Goal: Transaction & Acquisition: Purchase product/service

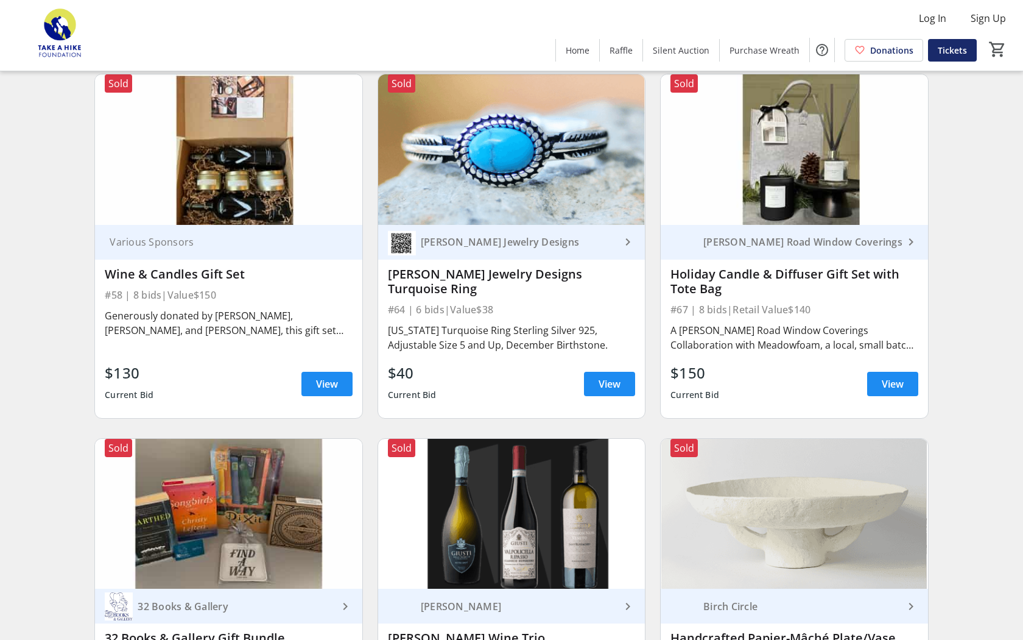
scroll to position [8353, 0]
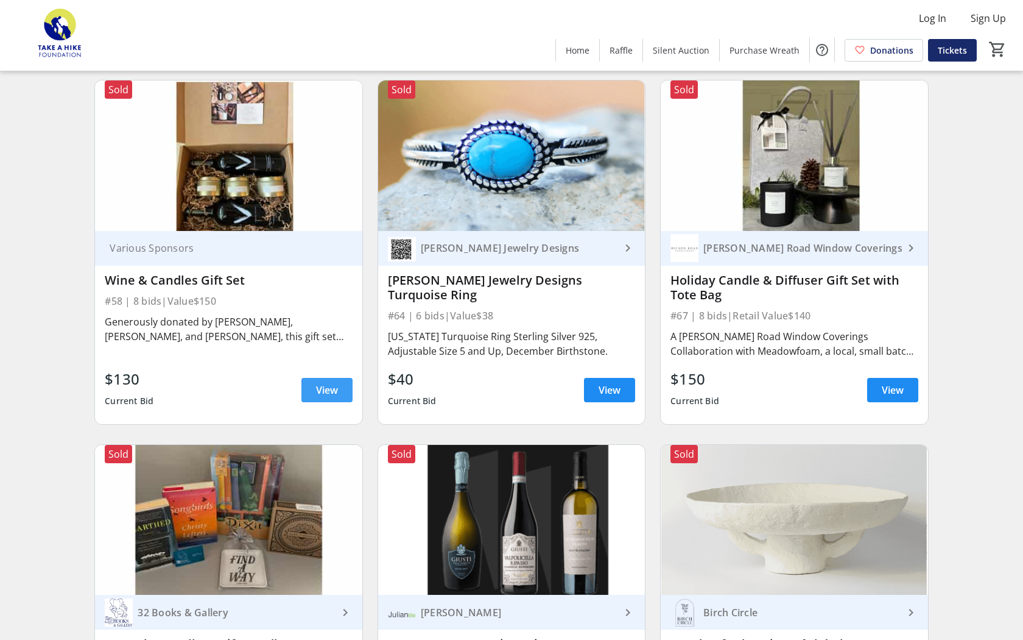
click at [328, 382] on span "View" at bounding box center [327, 389] width 22 height 15
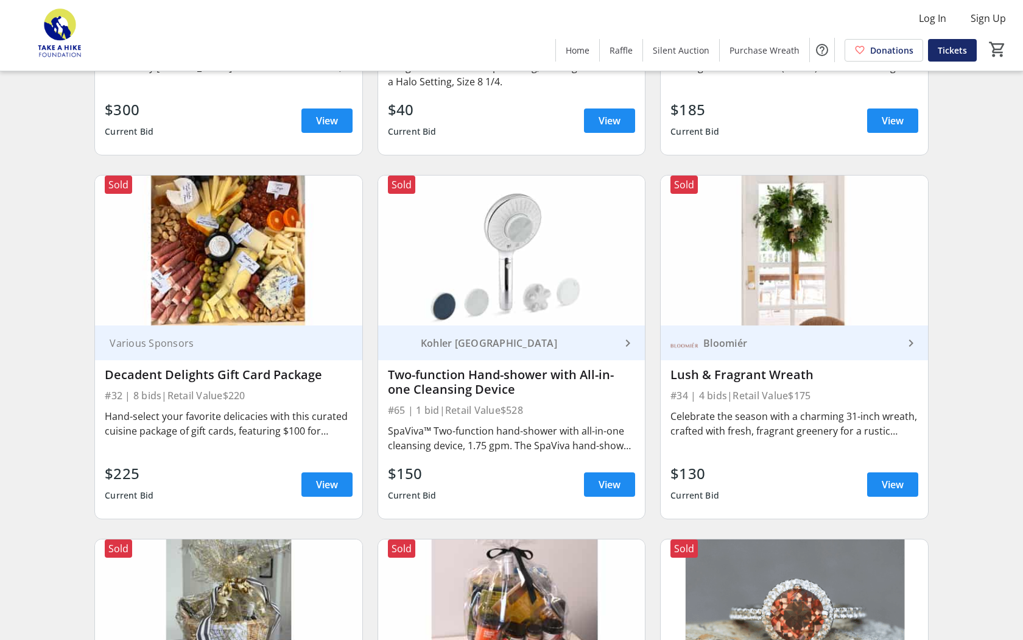
scroll to position [5047, 0]
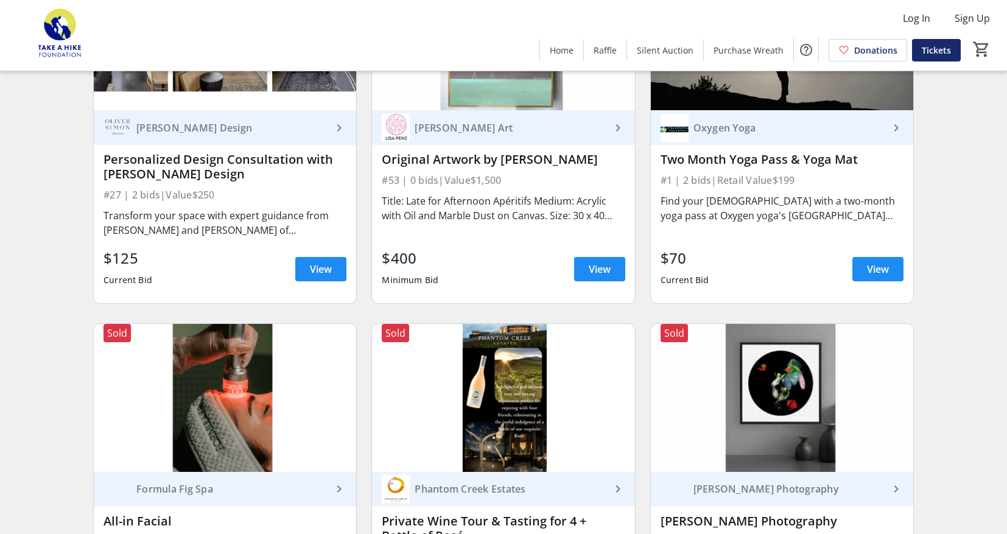
scroll to position [577, 0]
click at [6, 283] on div "Search Filter timer_outline Bidding has ended. All Items Artwork Beauty Cycling…" at bounding box center [503, 280] width 1002 height 1514
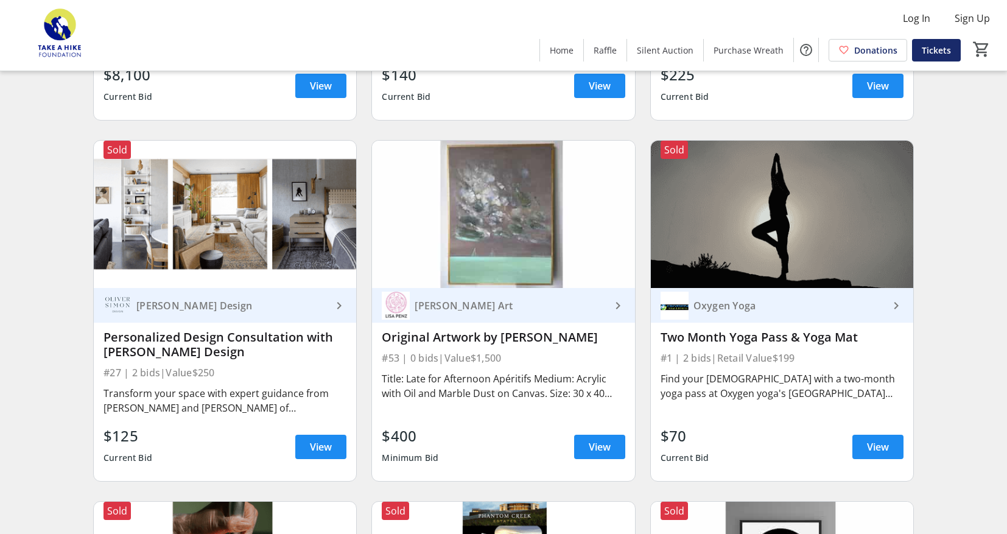
scroll to position [0, 0]
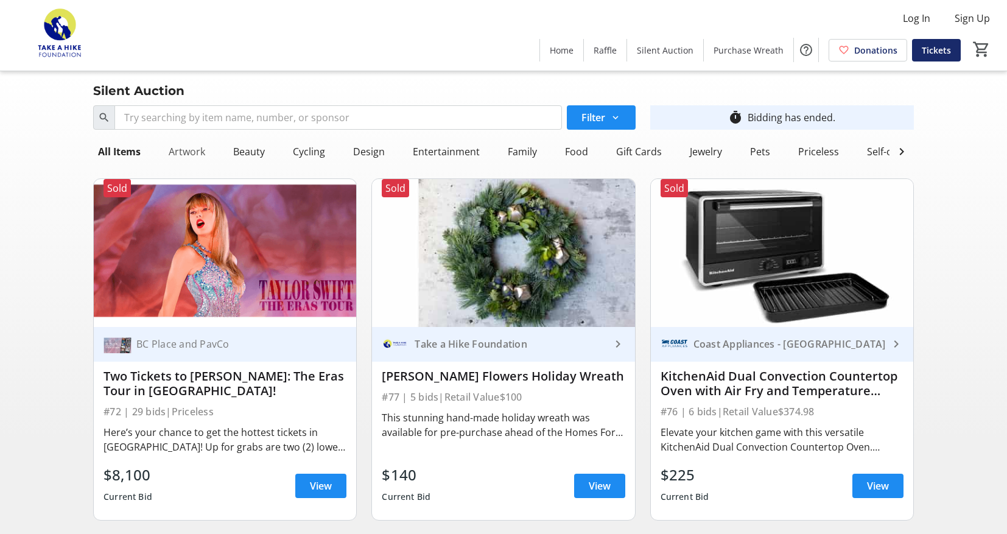
click at [193, 157] on div "Artwork" at bounding box center [187, 151] width 46 height 24
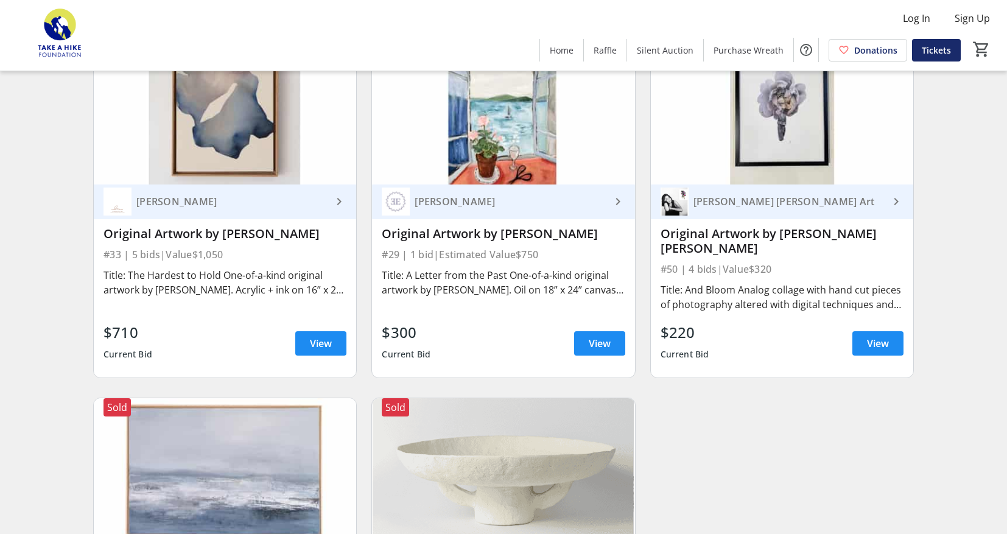
scroll to position [850, 0]
